Goal: Find specific page/section: Find specific page/section

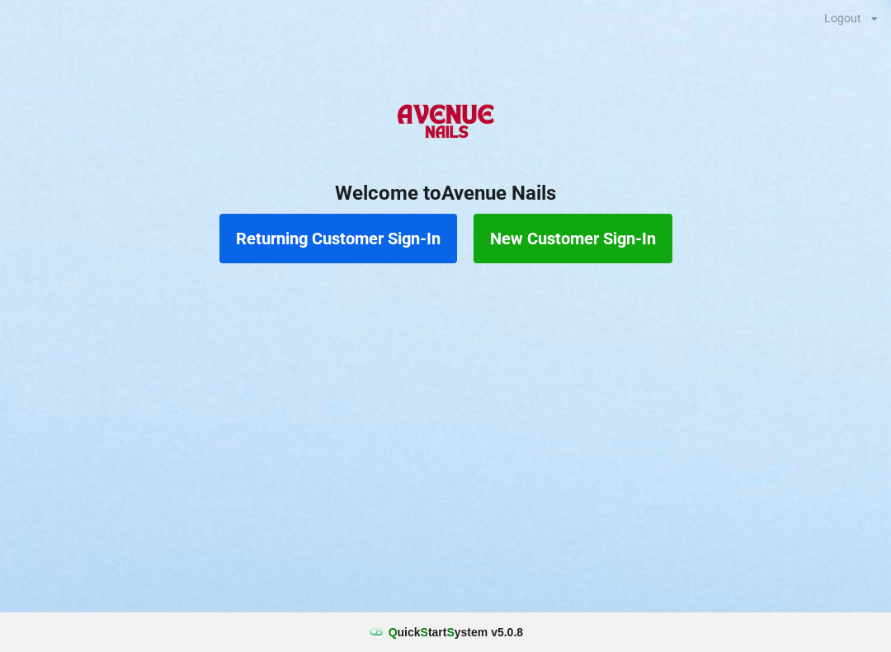
scroll to position [0, 72]
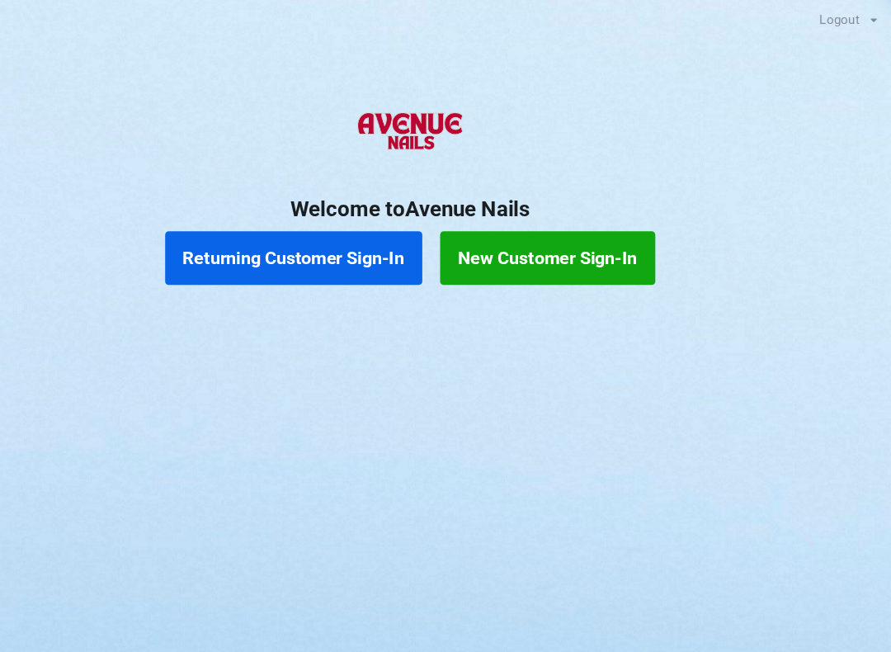
click at [311, 230] on button "Returning Customer Sign-In" at bounding box center [338, 238] width 238 height 49
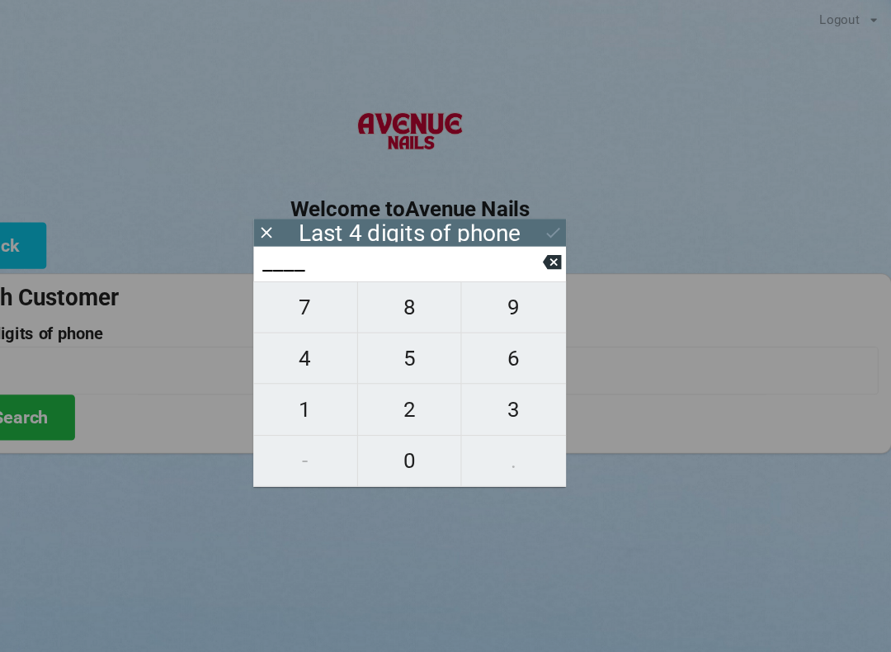
click at [493, 323] on span "6" at bounding box center [541, 330] width 97 height 35
type input "6___"
click at [398, 285] on span "8" at bounding box center [446, 283] width 96 height 35
type input "68__"
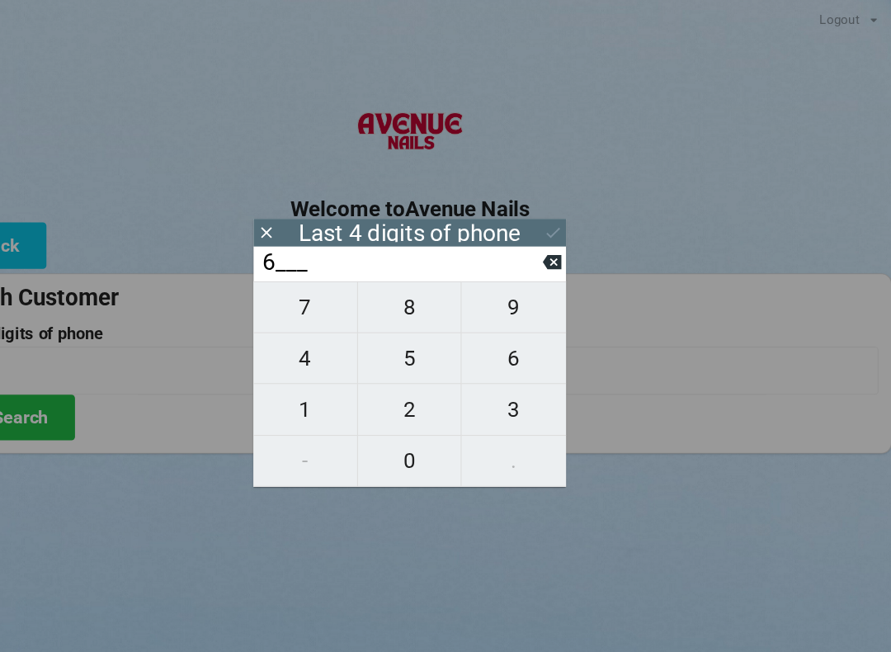
type input "68__"
click at [493, 285] on span "9" at bounding box center [541, 283] width 97 height 35
type input "689_"
click at [398, 372] on span "2" at bounding box center [446, 378] width 96 height 35
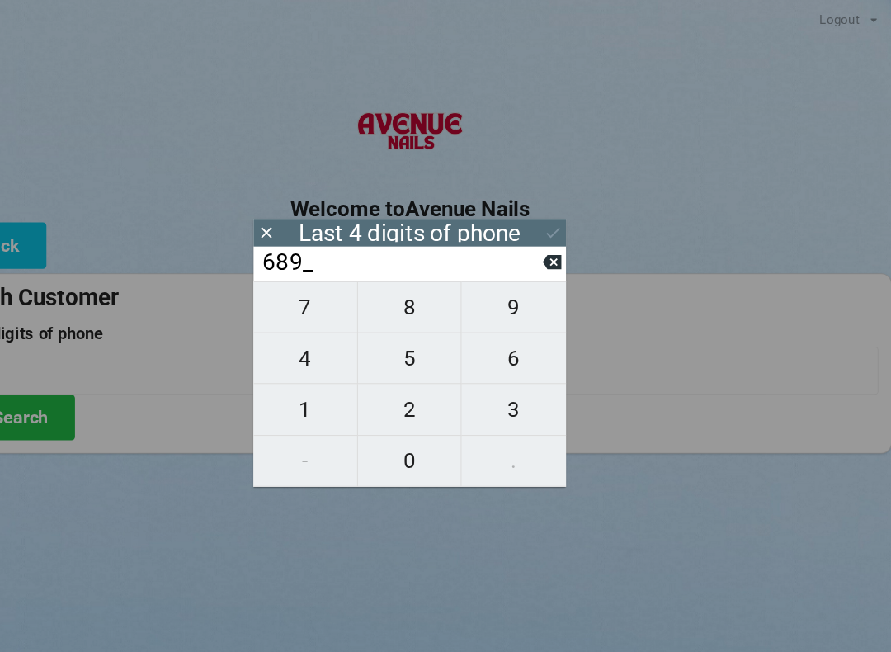
type input "6892"
click at [370, 421] on div "7 8 9 4 5 6 1 2 3 - 0 ." at bounding box center [445, 355] width 289 height 190
click at [568, 246] on icon at bounding box center [576, 241] width 17 height 17
click at [568, 242] on icon at bounding box center [576, 242] width 17 height 13
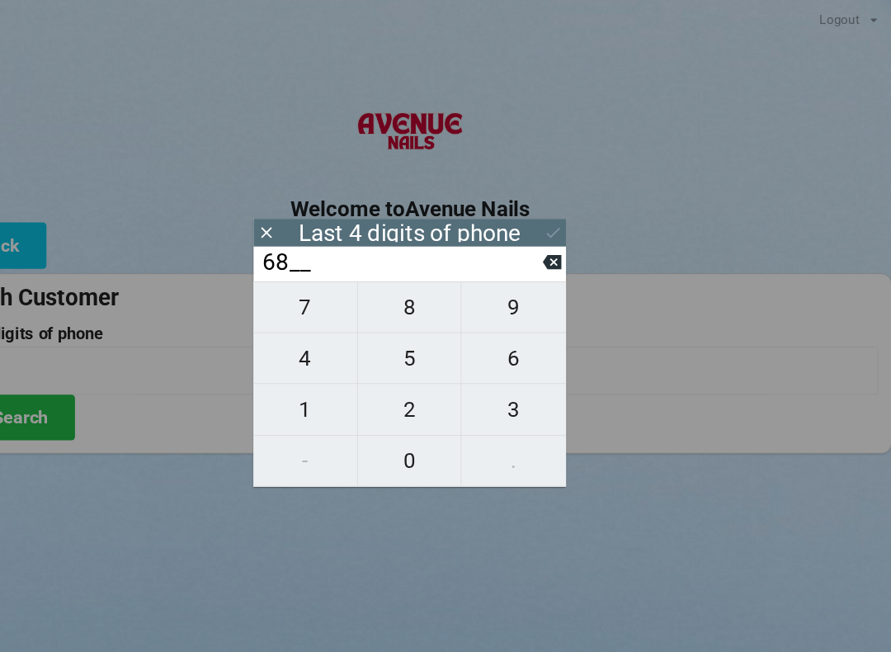
click at [568, 244] on icon at bounding box center [576, 241] width 17 height 17
click at [568, 242] on icon at bounding box center [576, 242] width 17 height 13
click at [499, 243] on input "____" at bounding box center [438, 242] width 261 height 26
click at [301, 375] on span "1" at bounding box center [349, 378] width 96 height 35
type input "1___"
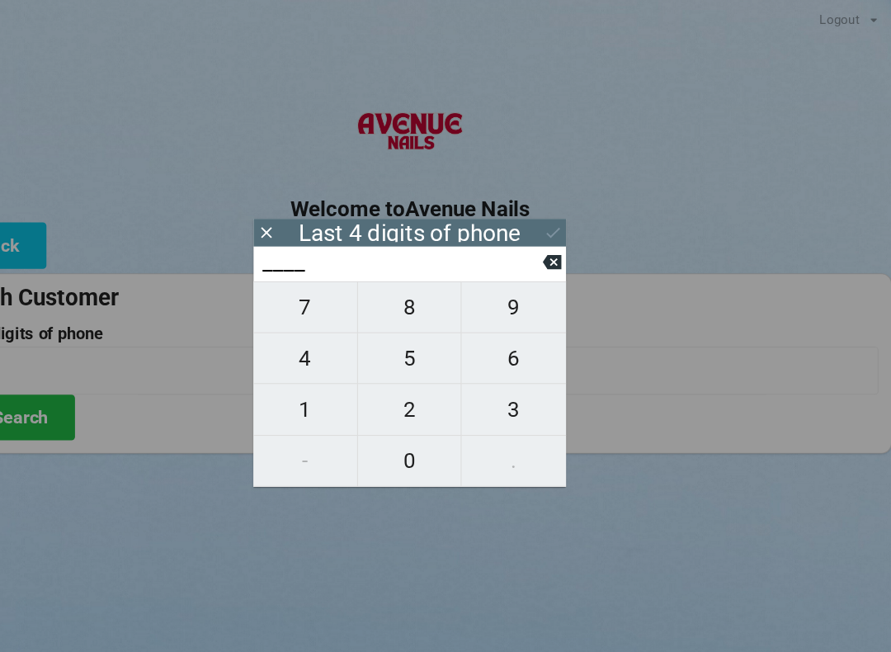
type input "1___"
click at [398, 318] on button "5" at bounding box center [446, 331] width 97 height 47
type input "15__"
click at [398, 284] on span "8" at bounding box center [446, 283] width 96 height 35
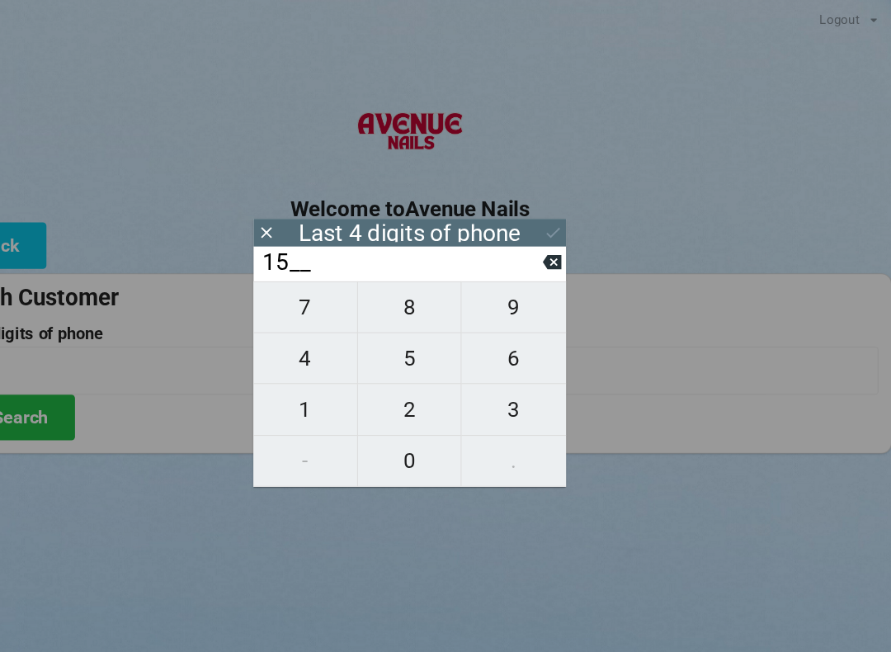
type input "158_"
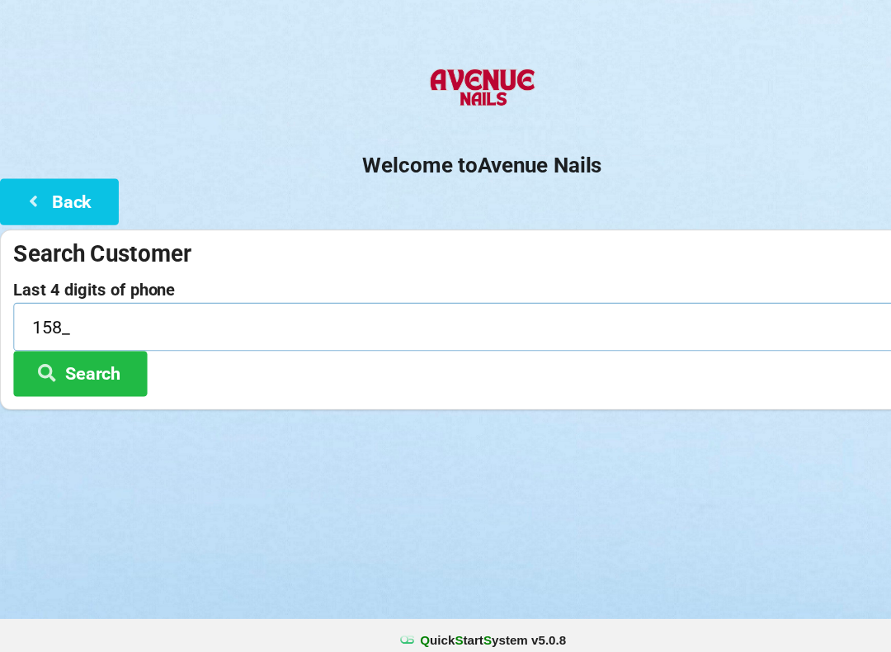
click at [169, 320] on input "158_" at bounding box center [445, 342] width 866 height 44
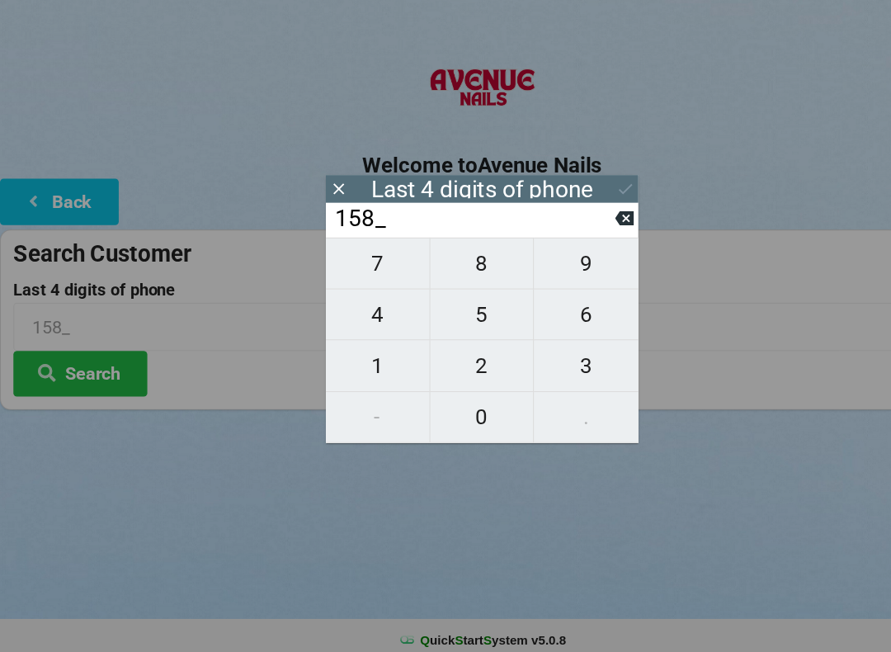
click at [356, 266] on span "7" at bounding box center [349, 283] width 96 height 35
type input "1587"
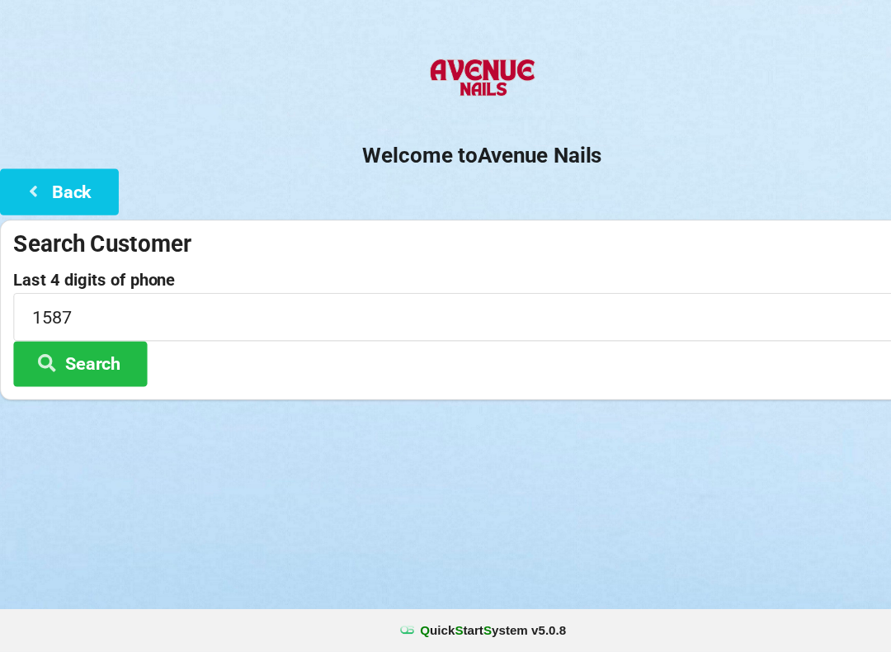
click at [128, 365] on button "Search" at bounding box center [74, 386] width 124 height 42
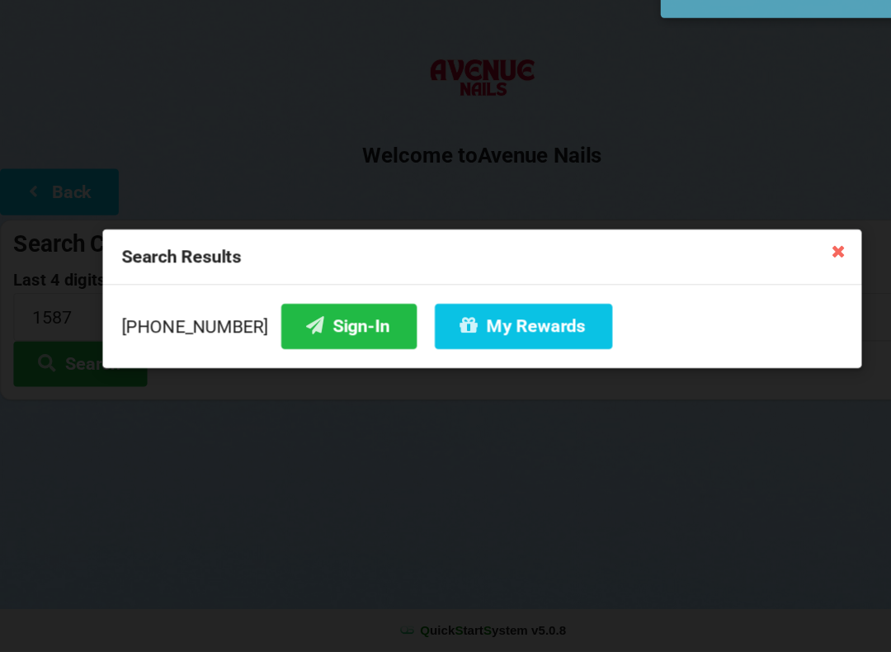
click at [296, 330] on button "Sign-In" at bounding box center [322, 351] width 125 height 42
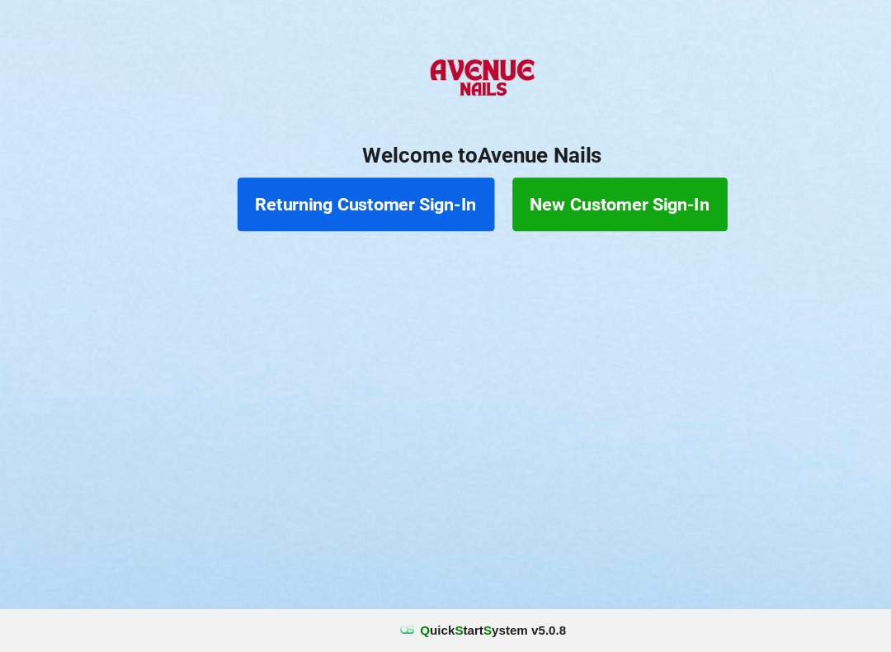
click at [398, 214] on button "Returning Customer Sign-In" at bounding box center [338, 238] width 238 height 49
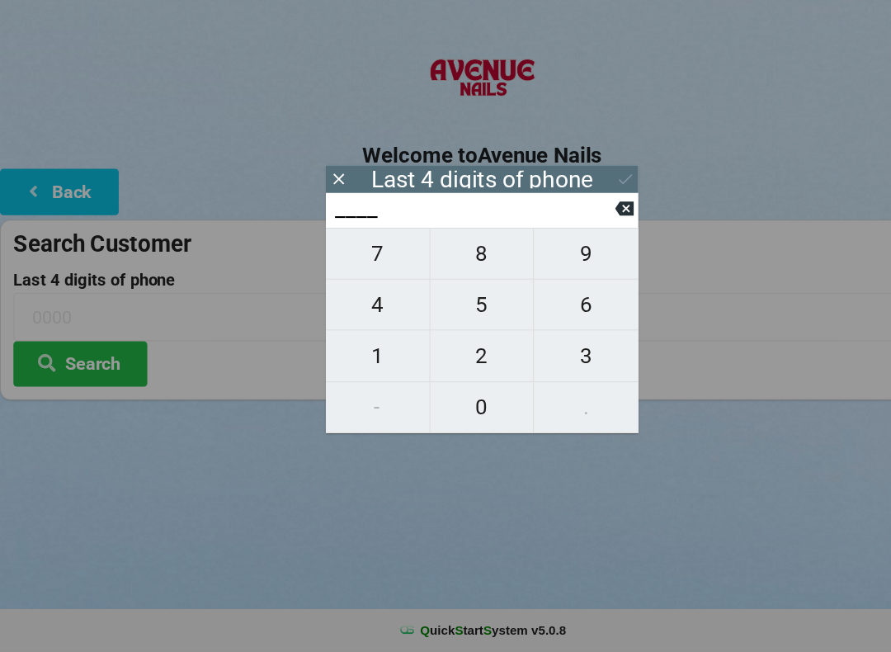
click at [544, 361] on span "3" at bounding box center [541, 378] width 97 height 35
type input "3___"
click at [472, 266] on span "8" at bounding box center [446, 283] width 96 height 35
type input "38__"
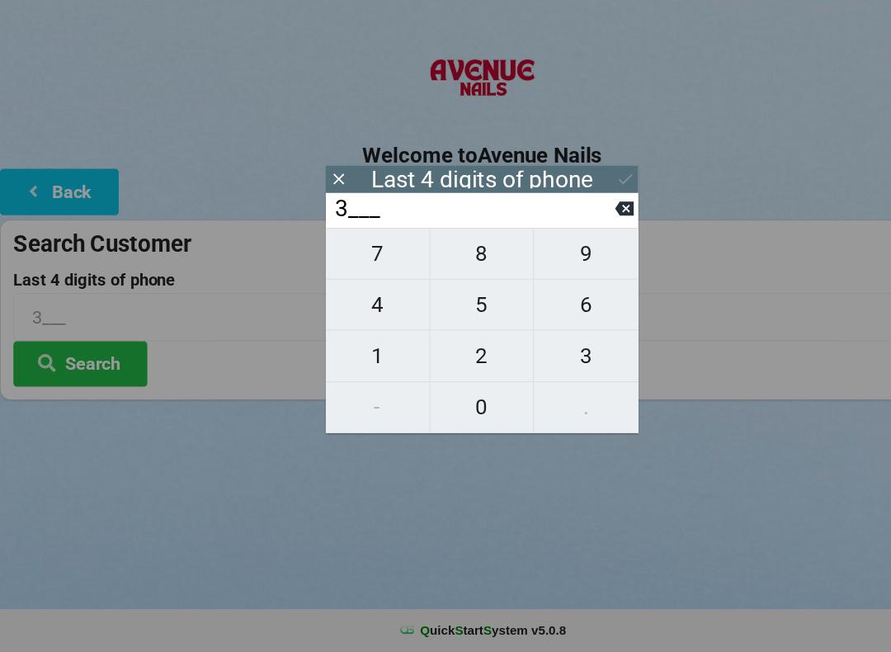
type input "38__"
click at [463, 266] on span "8" at bounding box center [446, 283] width 96 height 35
type input "388_"
click at [357, 313] on span "4" at bounding box center [349, 330] width 96 height 35
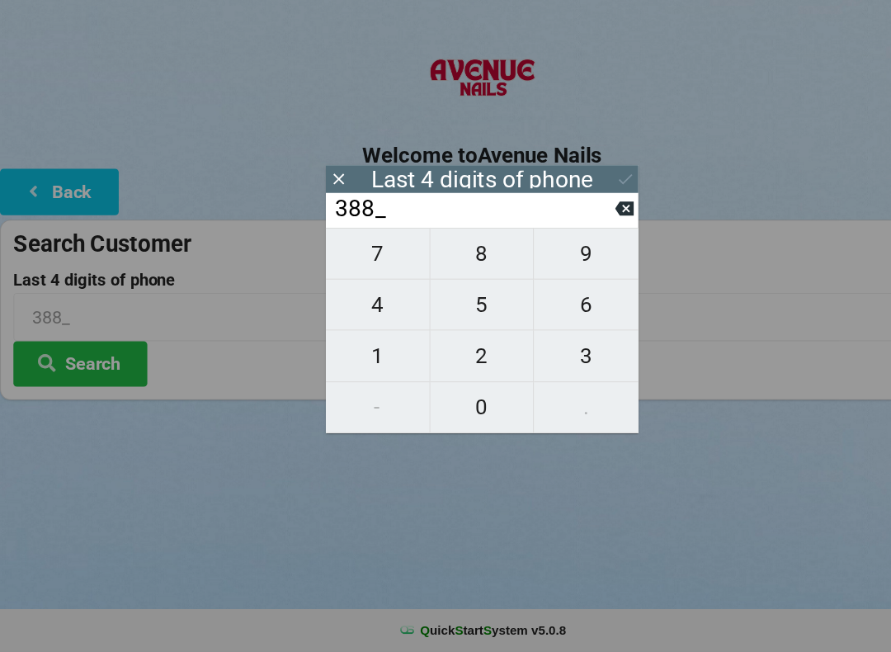
type input "3884"
click at [575, 206] on icon at bounding box center [577, 214] width 17 height 17
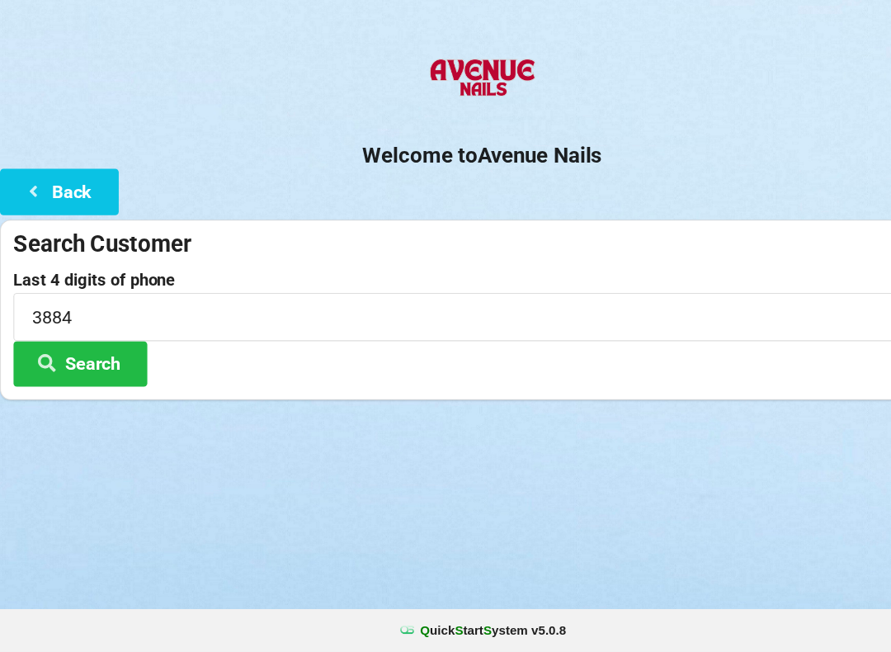
click at [126, 365] on button "Search" at bounding box center [74, 386] width 124 height 42
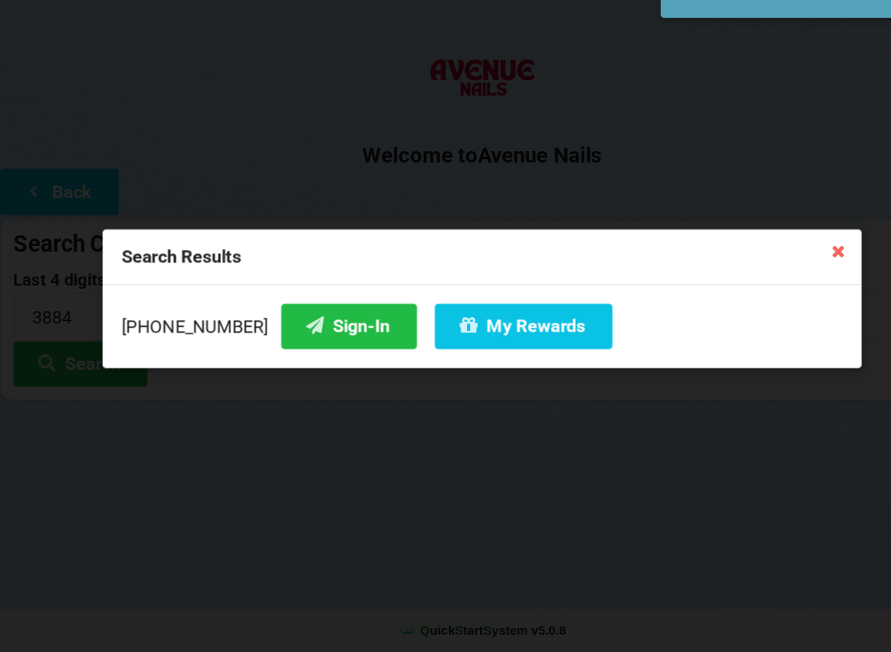
click at [278, 330] on button "Sign-In" at bounding box center [322, 351] width 125 height 42
